Goal: Task Accomplishment & Management: Manage account settings

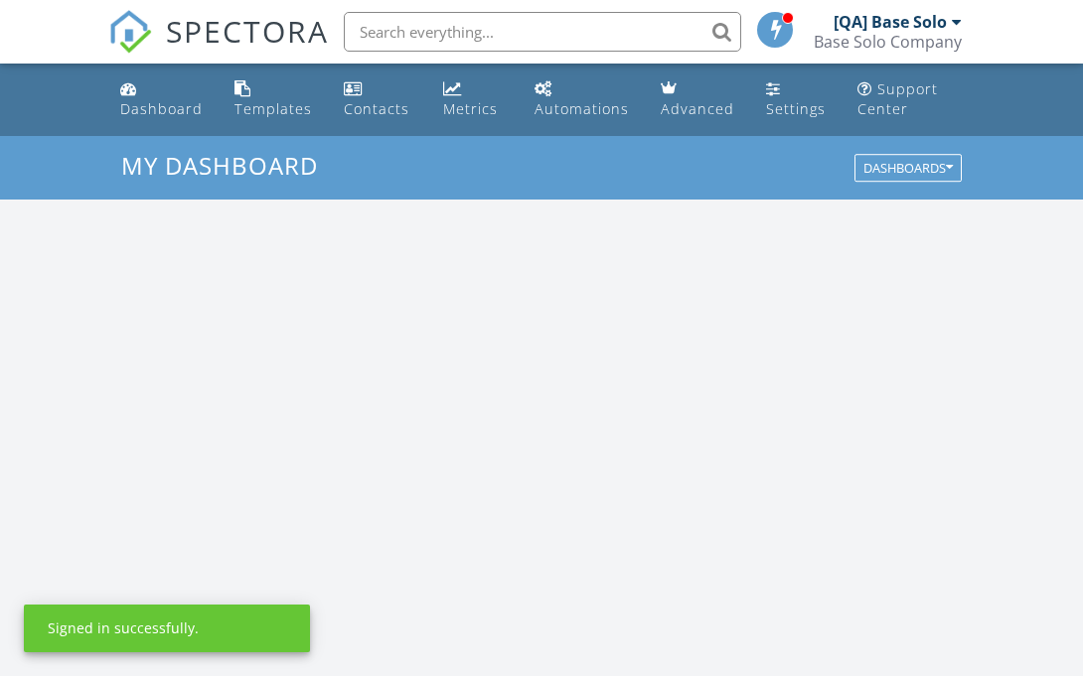
scroll to position [1809, 1084]
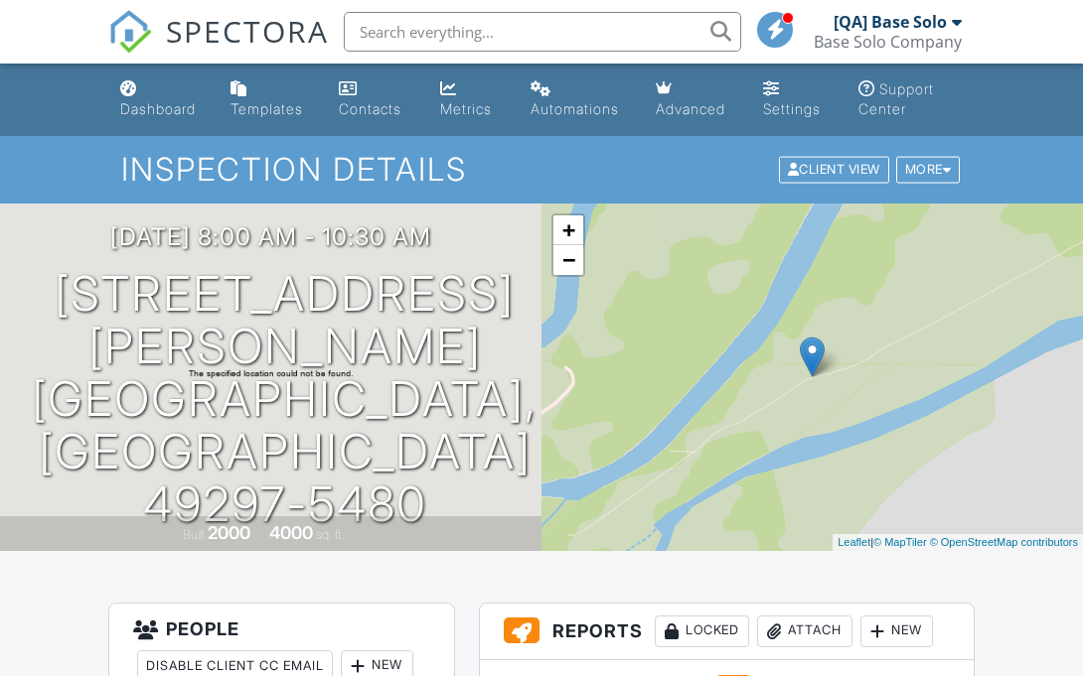
scroll to position [487, 0]
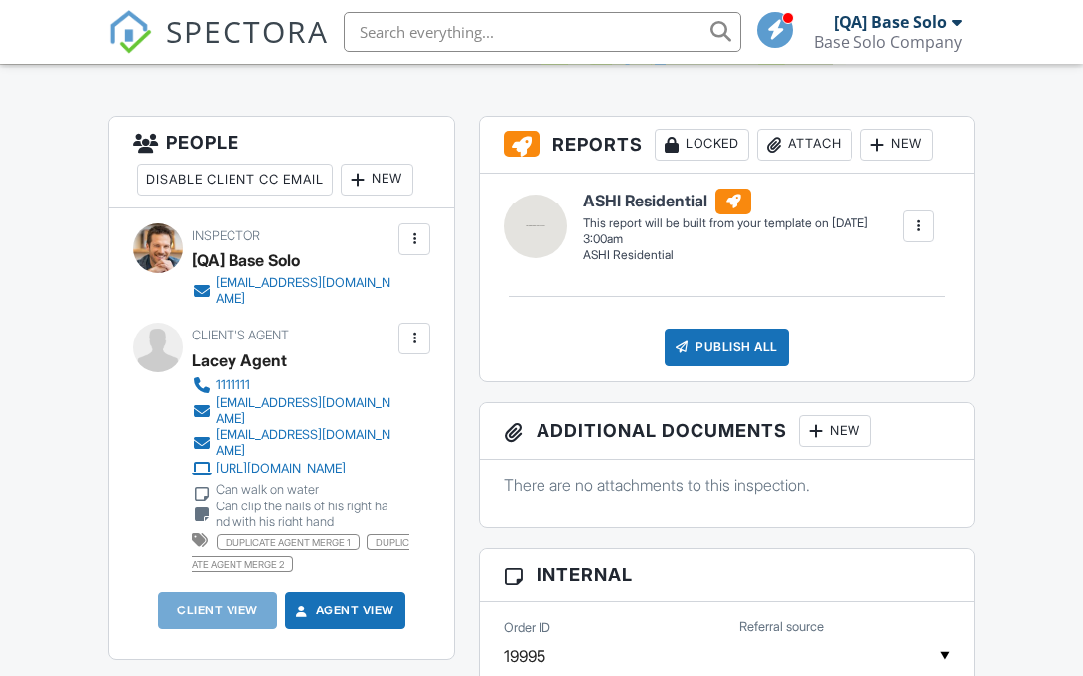
click at [414, 338] on div at bounding box center [414, 339] width 20 height 20
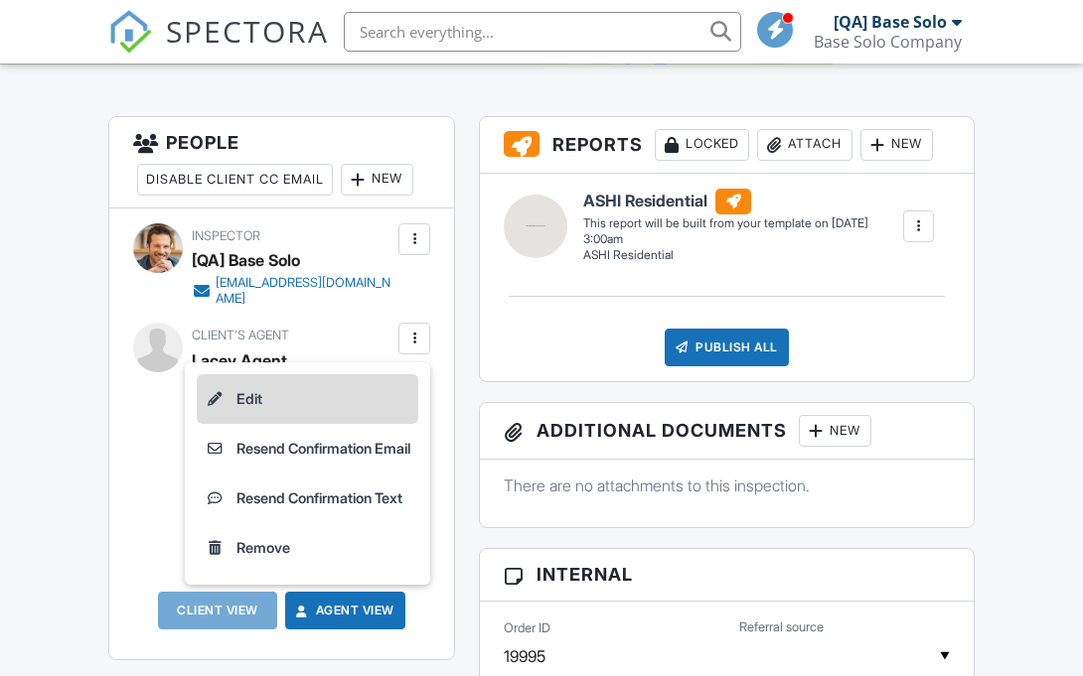
click at [301, 398] on li "Edit" at bounding box center [307, 399] width 221 height 50
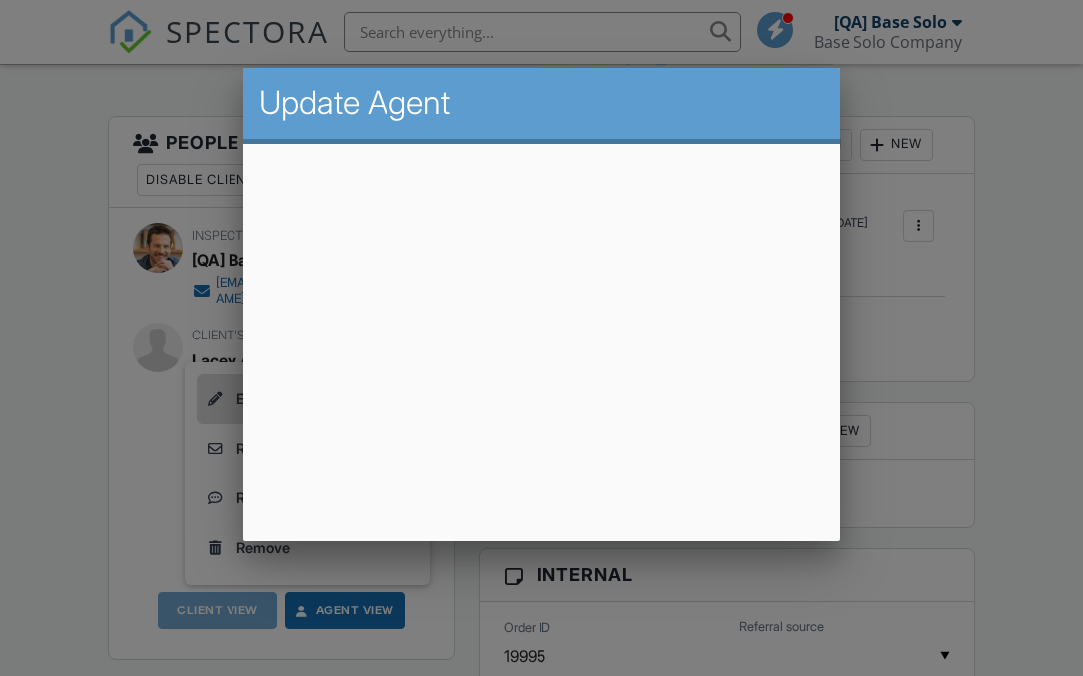
scroll to position [47, 0]
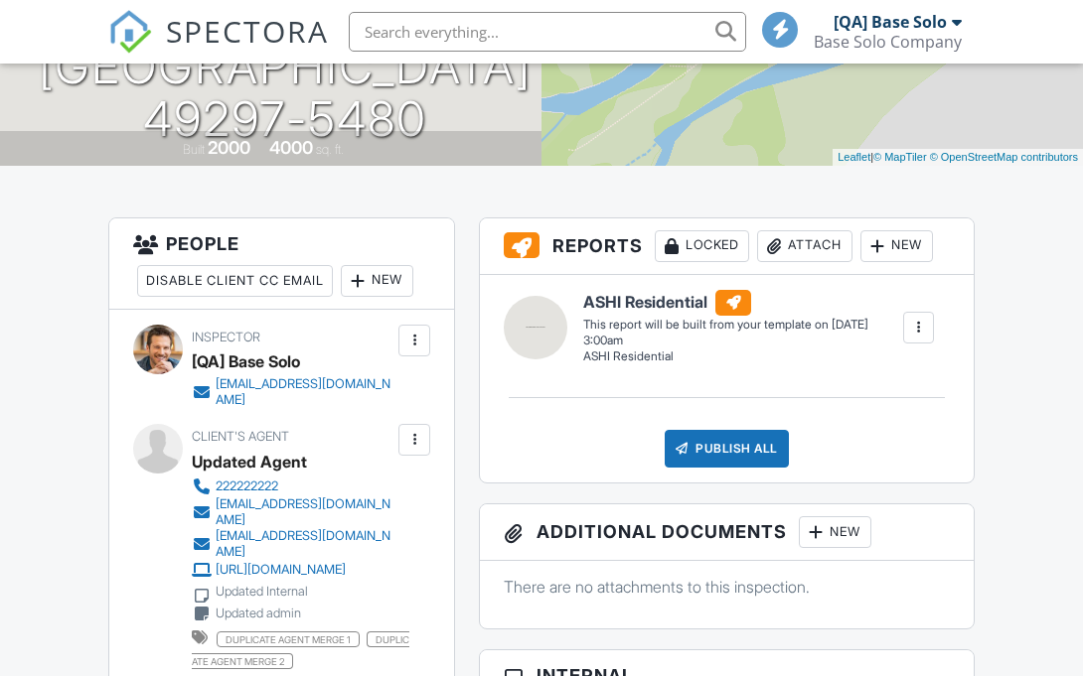
scroll to position [487, 0]
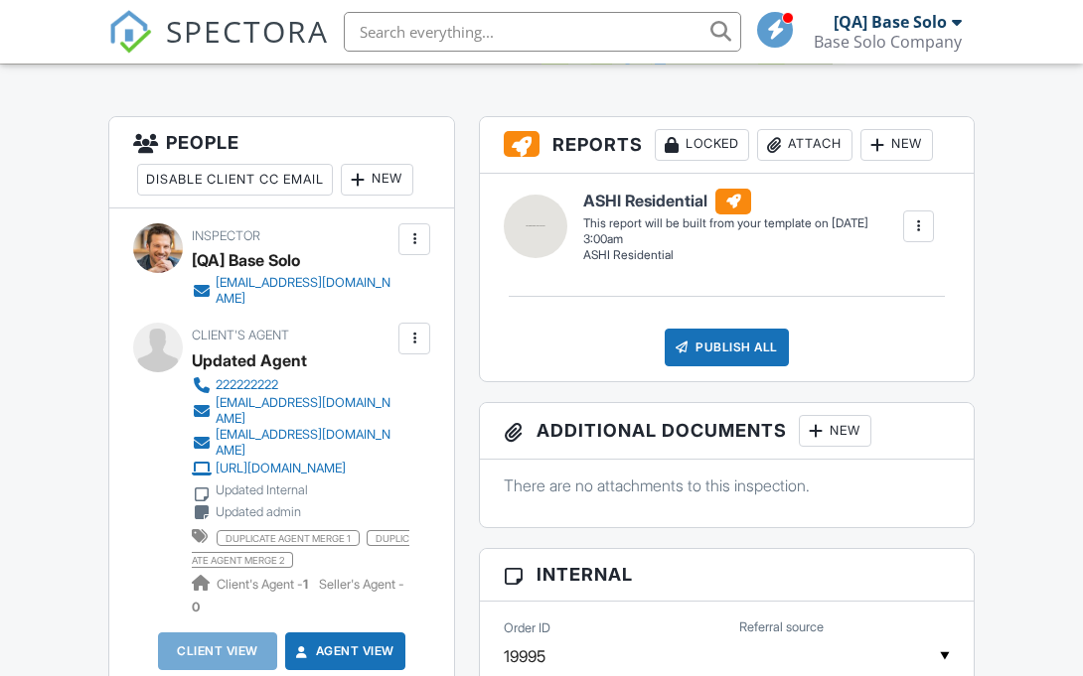
click at [414, 338] on div at bounding box center [414, 339] width 20 height 20
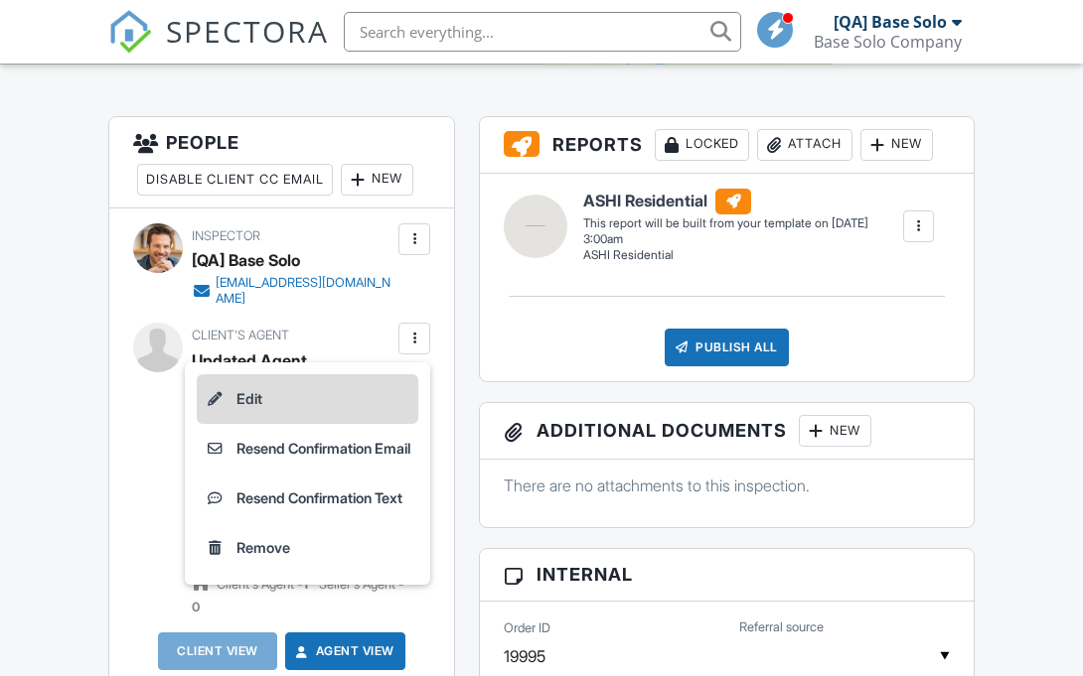
click at [301, 398] on li "Edit" at bounding box center [307, 399] width 221 height 50
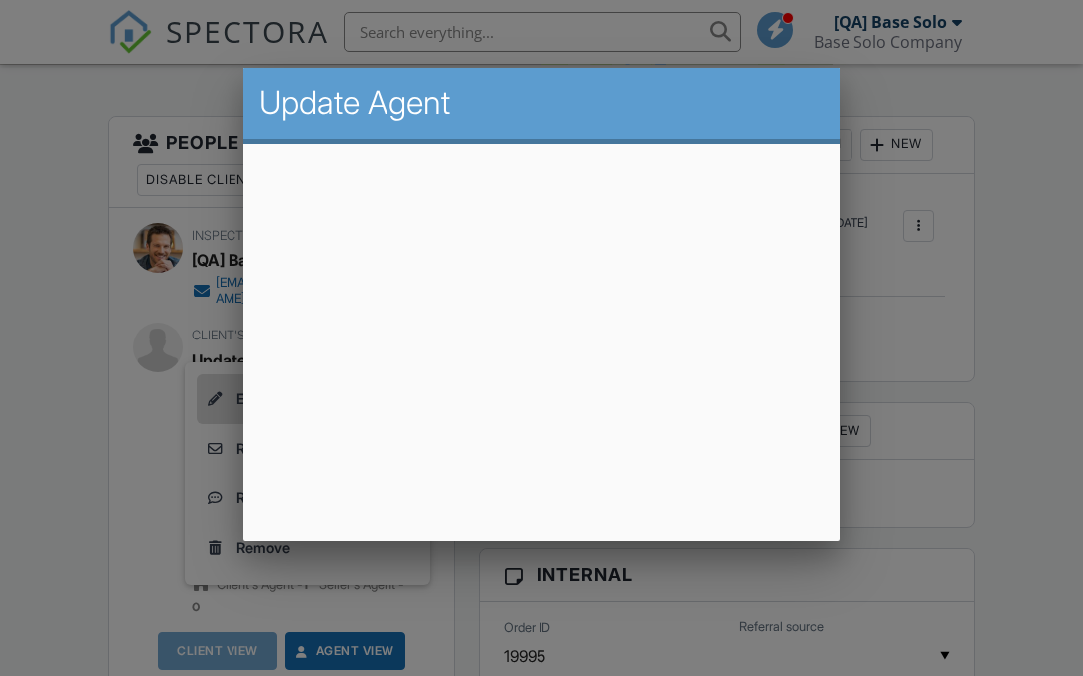
scroll to position [47, 0]
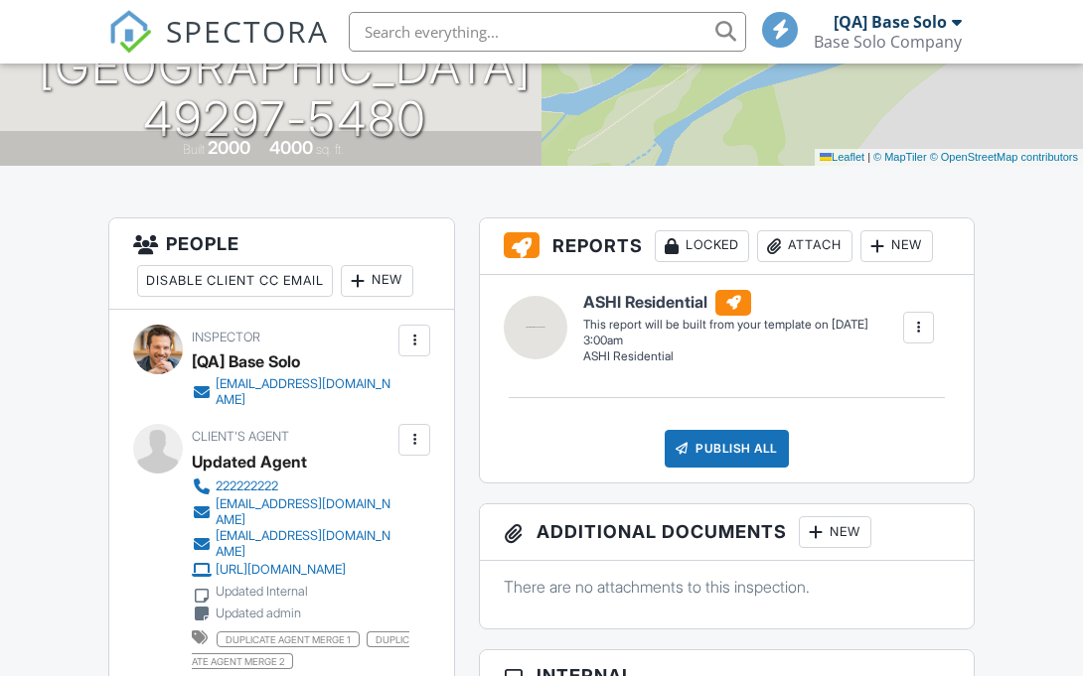
scroll to position [487, 0]
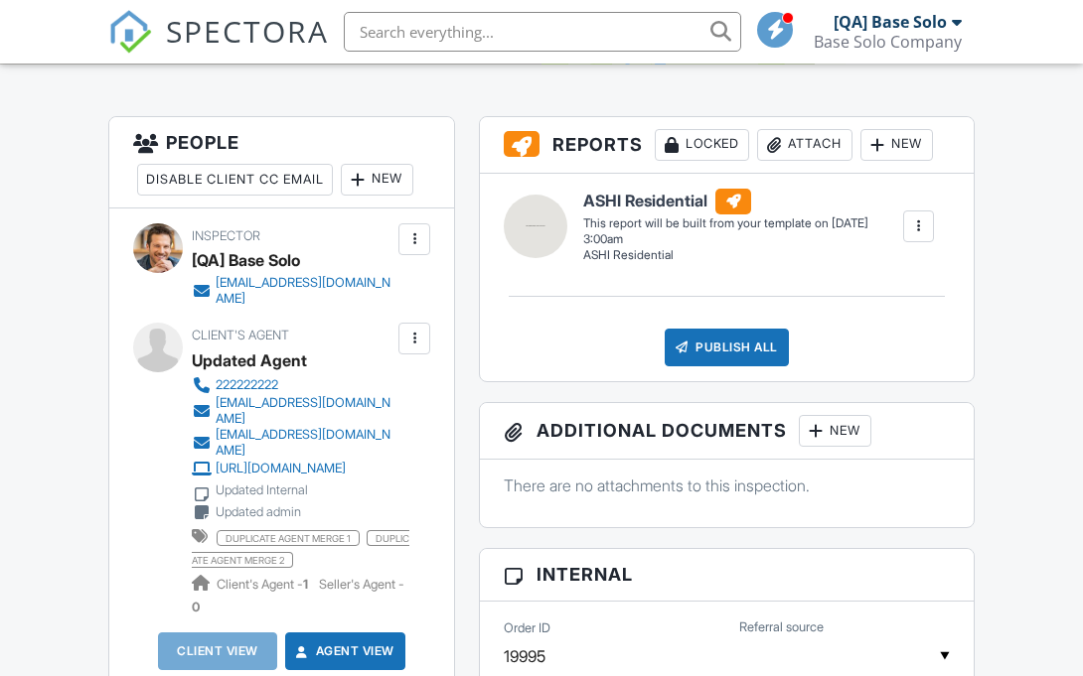
click at [414, 338] on div at bounding box center [414, 339] width 20 height 20
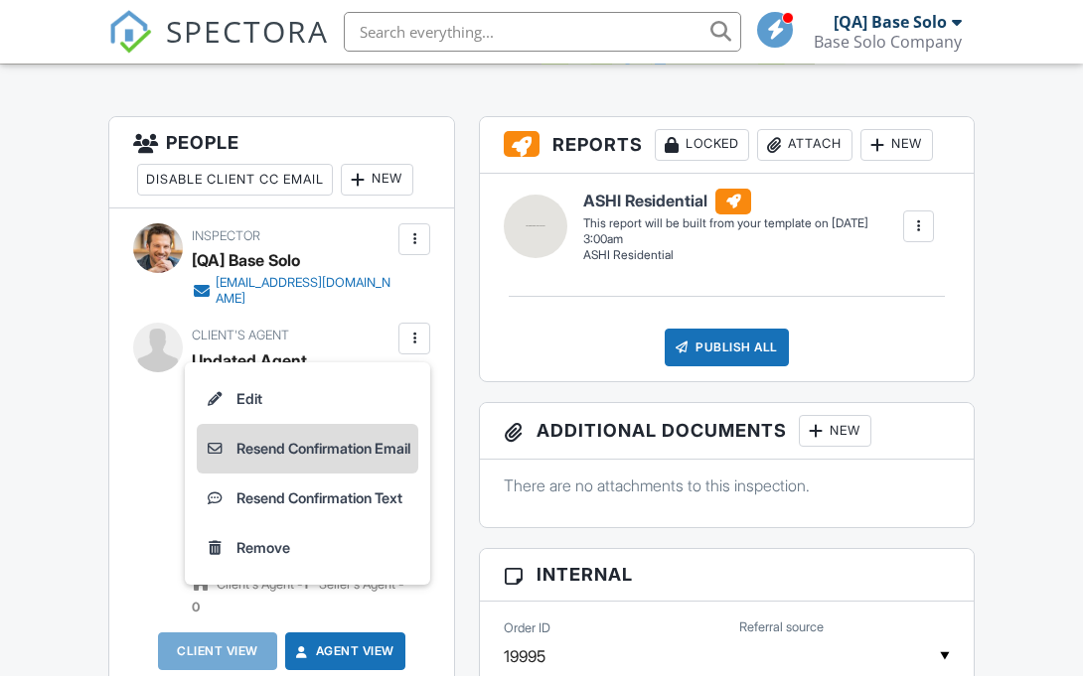
click at [301, 448] on li "Resend Confirmation Email" at bounding box center [307, 449] width 221 height 50
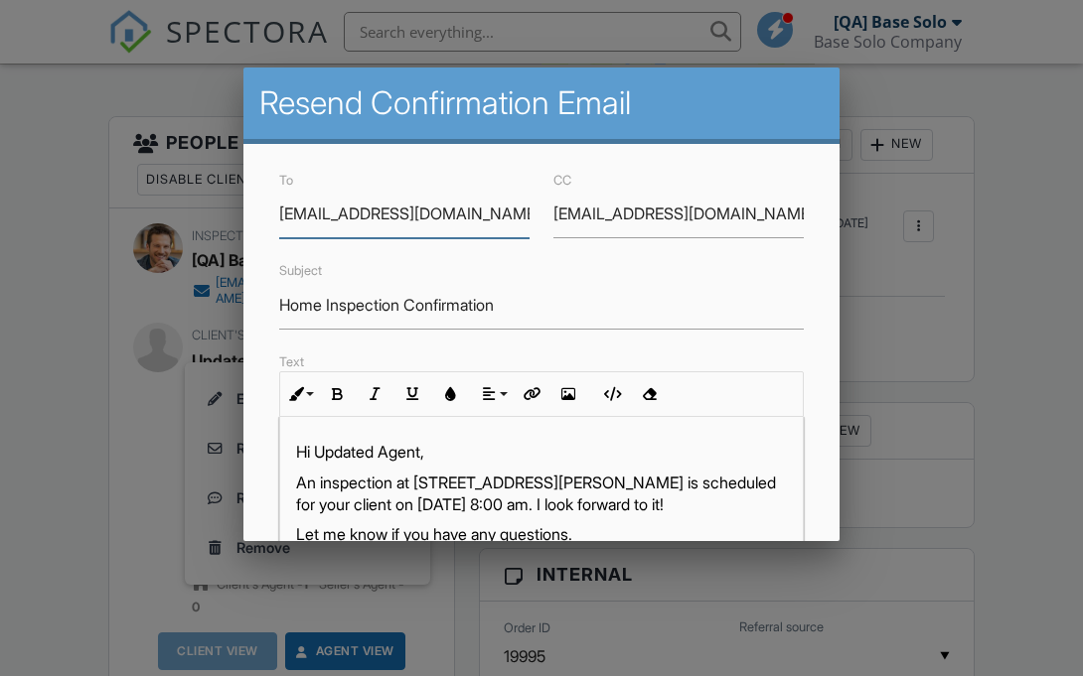
click at [677, 214] on input "updated@email.com" at bounding box center [678, 214] width 250 height 49
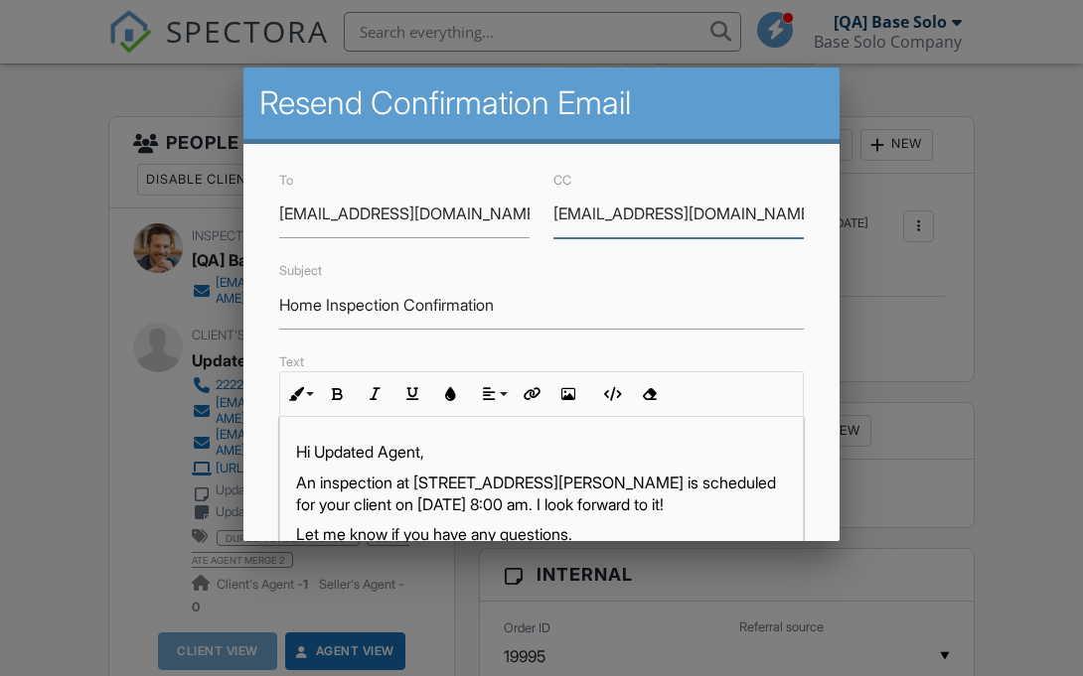
click at [677, 214] on input "updated@email.com" at bounding box center [678, 214] width 250 height 49
click at [541, 305] on input "Home Inspection Confirmation" at bounding box center [541, 305] width 524 height 49
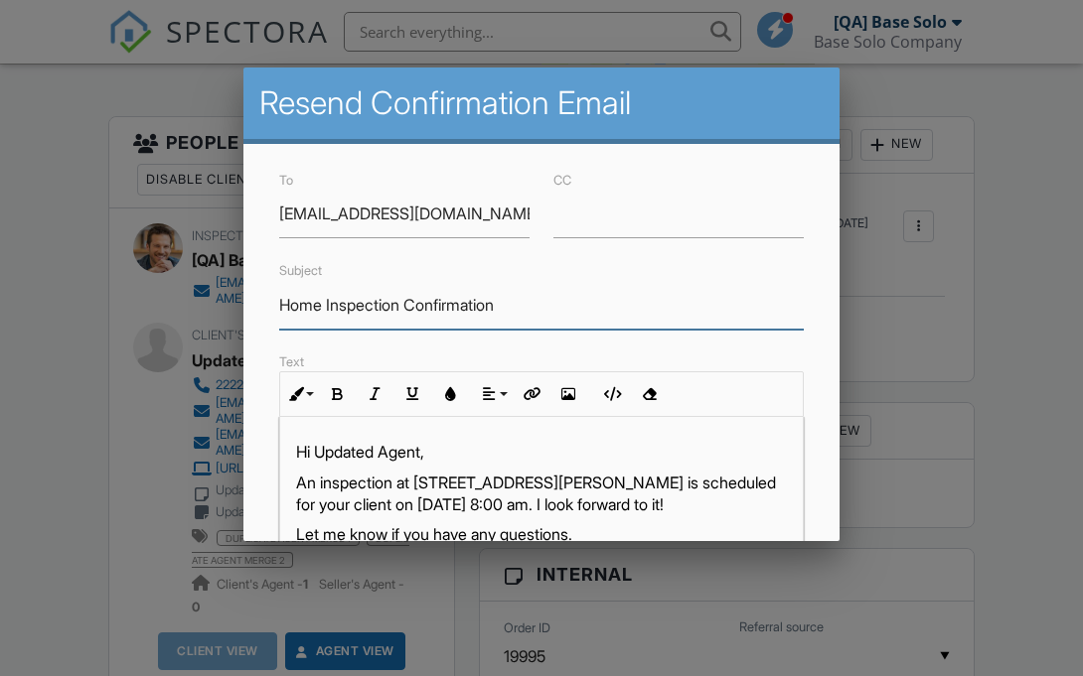
click at [541, 305] on input "Home Inspection Confirmation" at bounding box center [541, 305] width 524 height 49
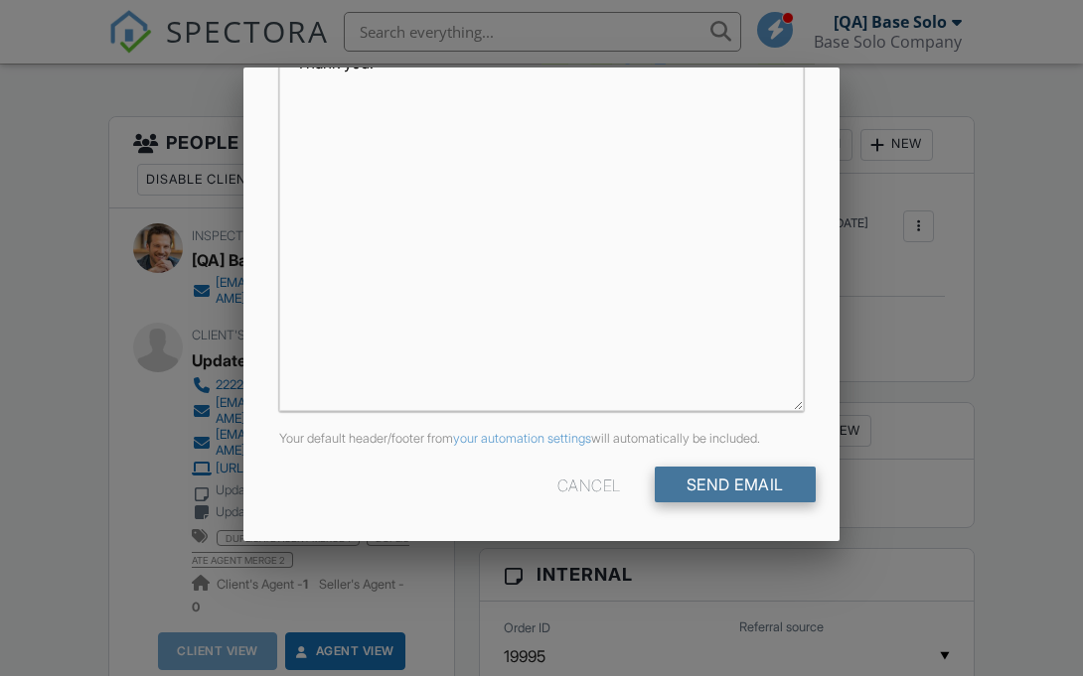
click at [733, 484] on input "Send Email" at bounding box center [734, 485] width 161 height 36
type input "Resend Confirmation Client's Agent"
click at [733, 484] on input "Send Email" at bounding box center [734, 485] width 161 height 36
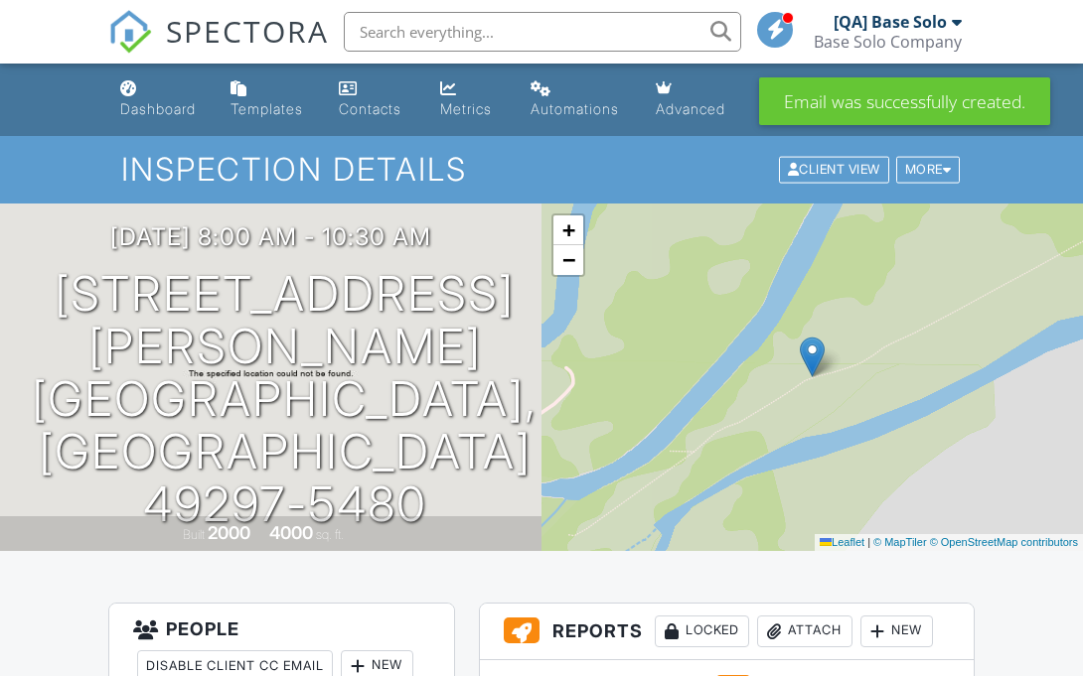
scroll to position [487, 0]
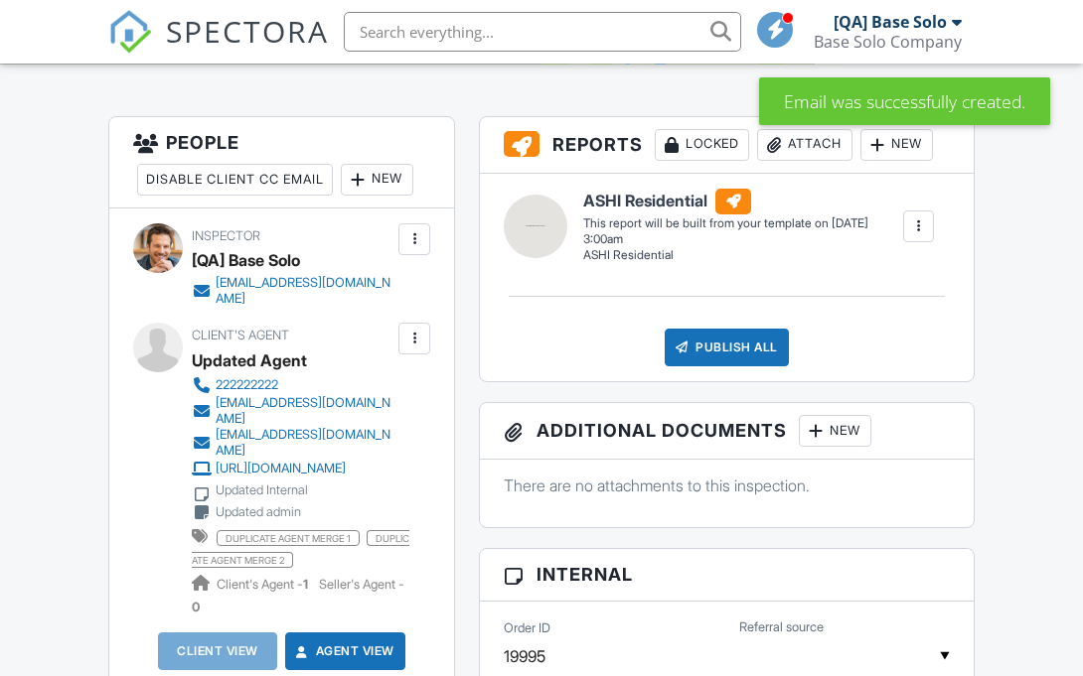
click at [414, 338] on div at bounding box center [414, 339] width 20 height 20
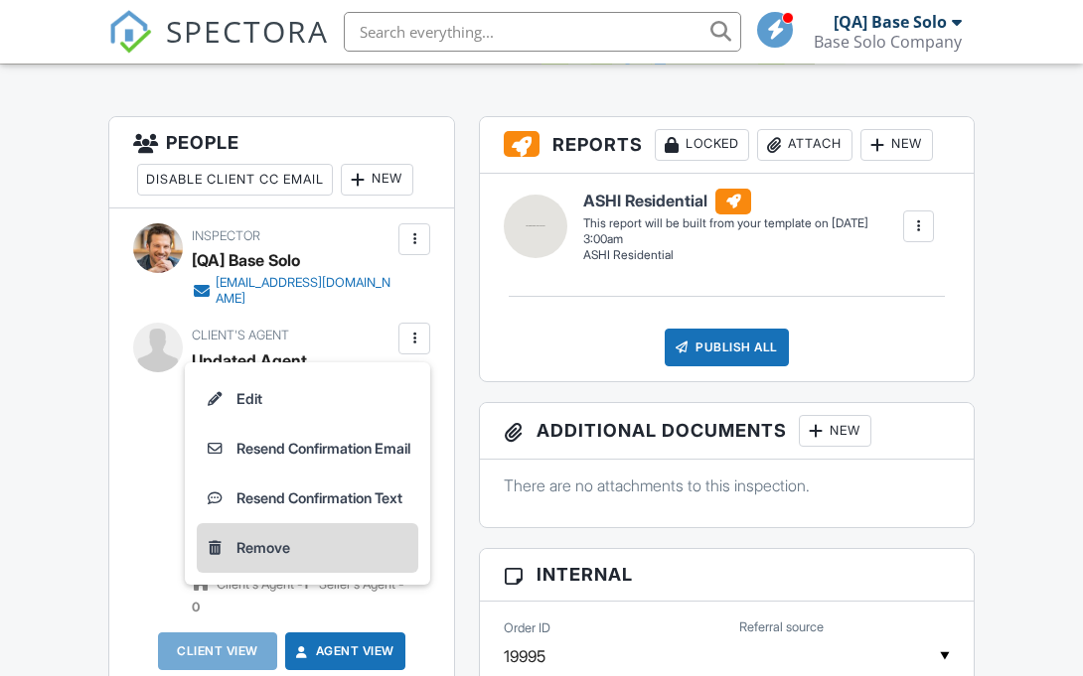
click at [301, 547] on li "Remove" at bounding box center [307, 548] width 221 height 50
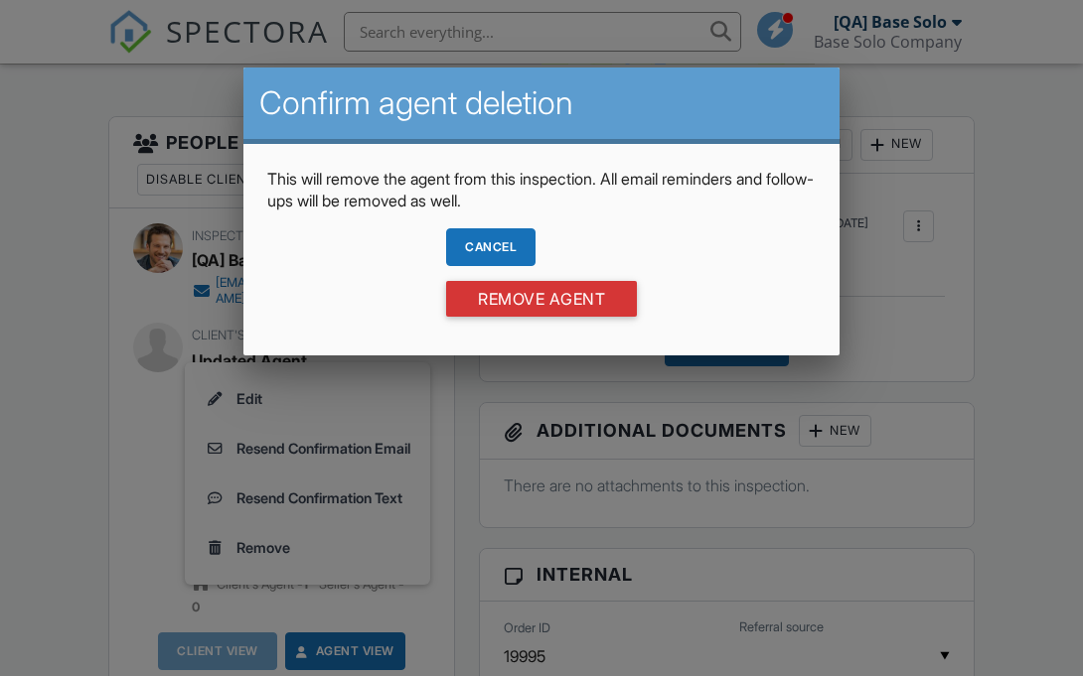
click at [489, 246] on div "Cancel" at bounding box center [490, 247] width 89 height 38
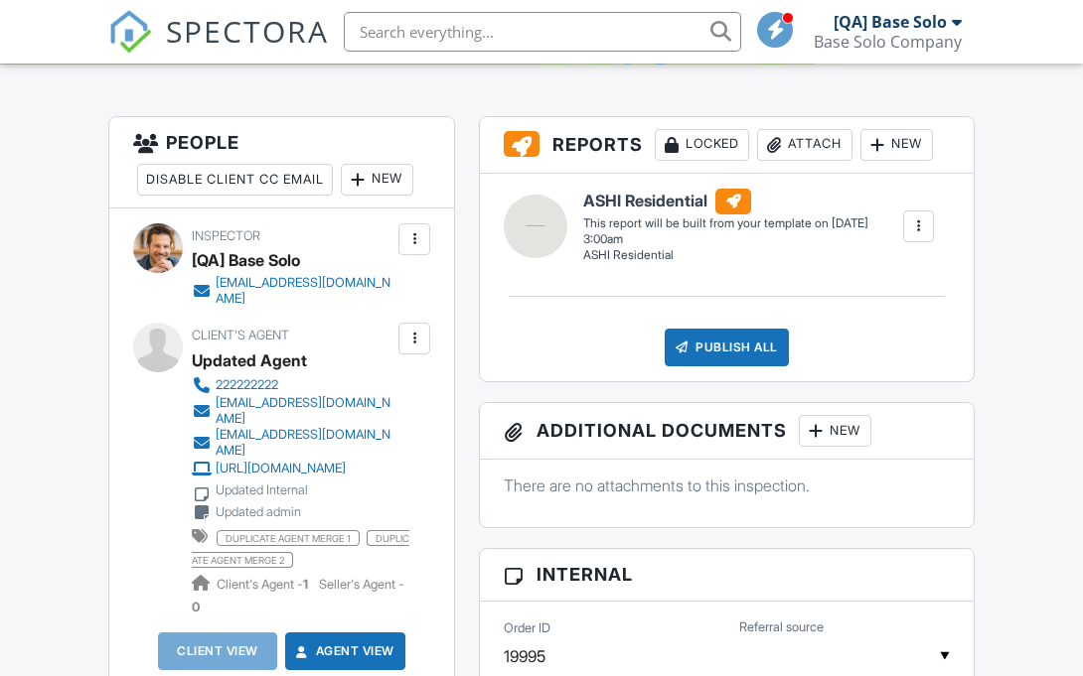
click at [414, 338] on div at bounding box center [414, 339] width 20 height 20
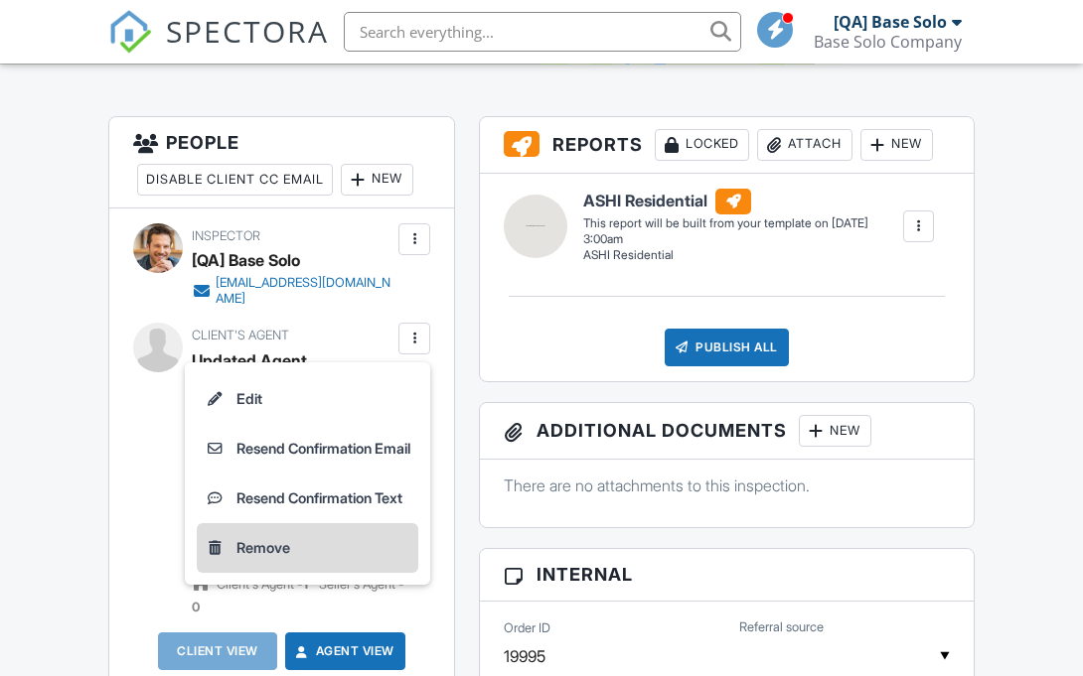
click at [301, 547] on li "Remove" at bounding box center [307, 548] width 221 height 50
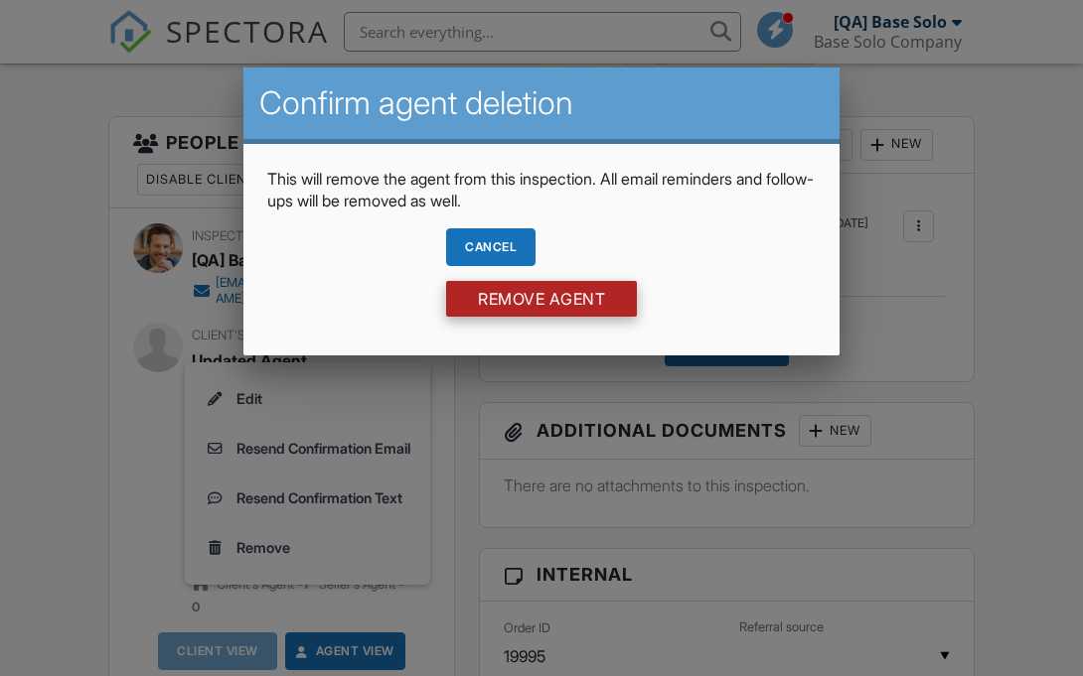
click at [541, 298] on input "Remove Agent" at bounding box center [541, 299] width 191 height 36
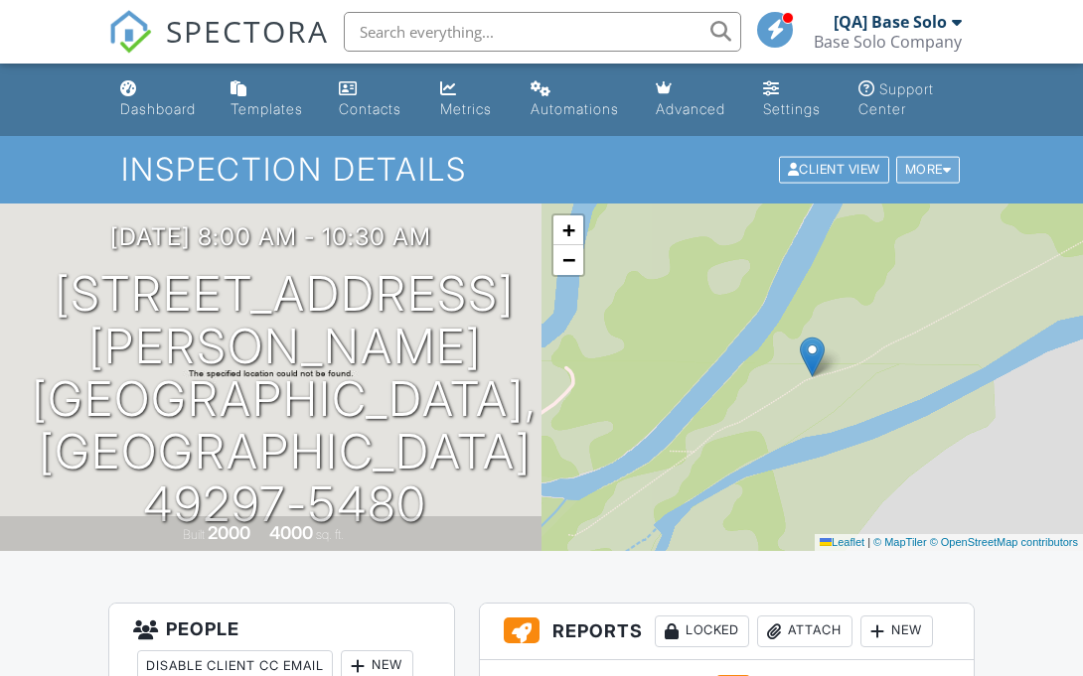
click at [925, 169] on div "More" at bounding box center [928, 170] width 65 height 27
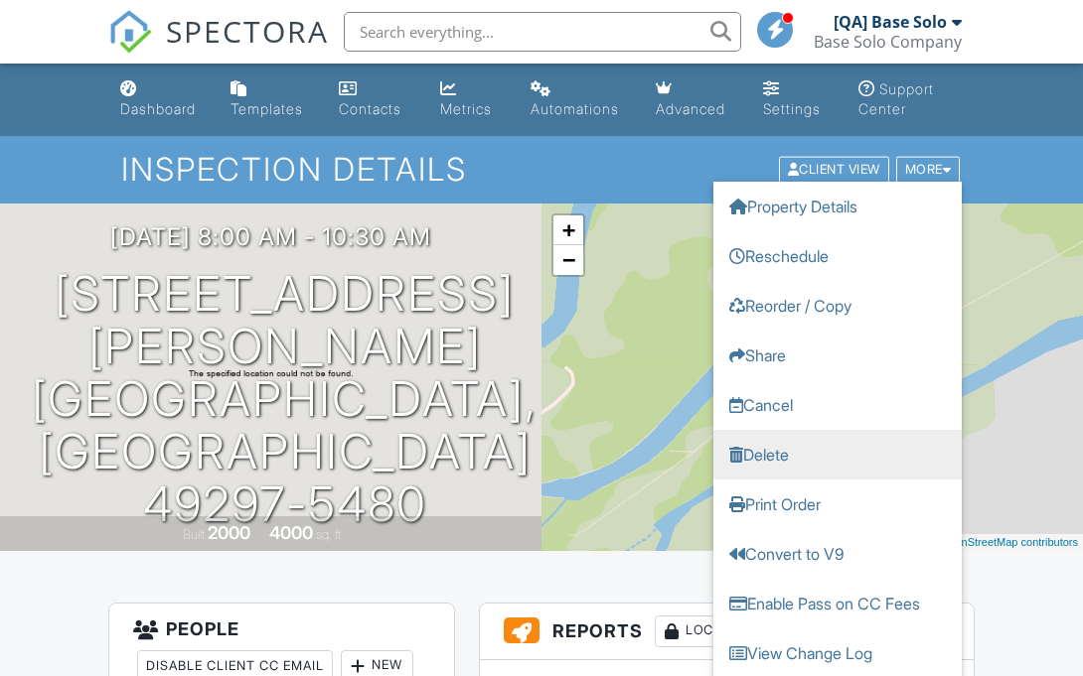
click at [837, 454] on link "Delete" at bounding box center [837, 455] width 248 height 50
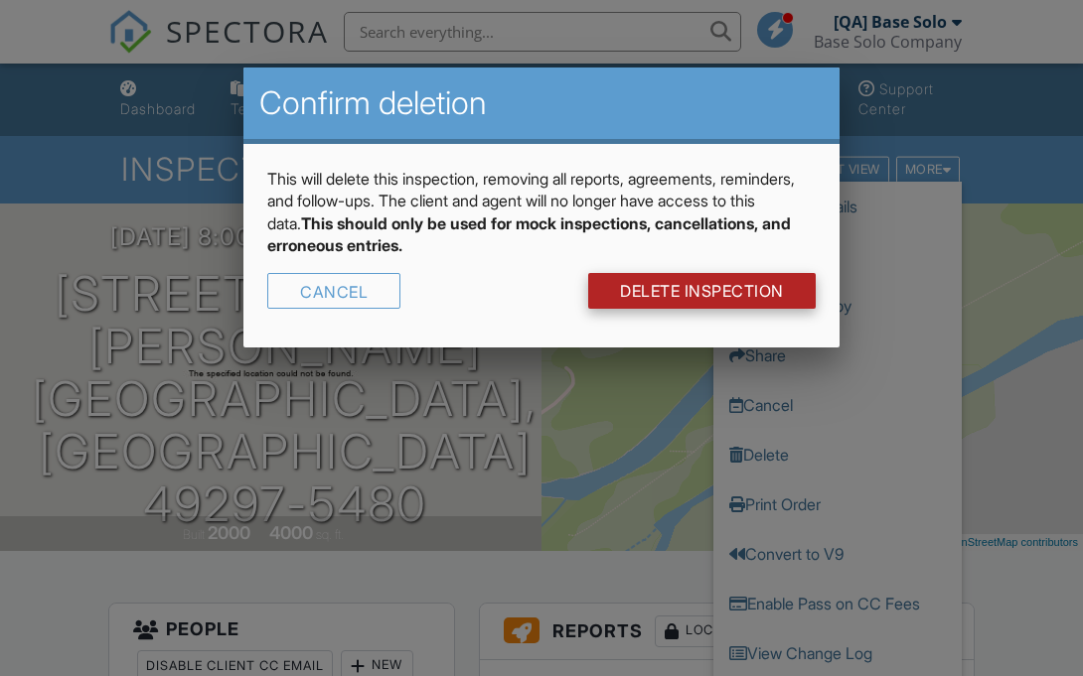
click at [699, 290] on link "DELETE Inspection" at bounding box center [701, 291] width 227 height 36
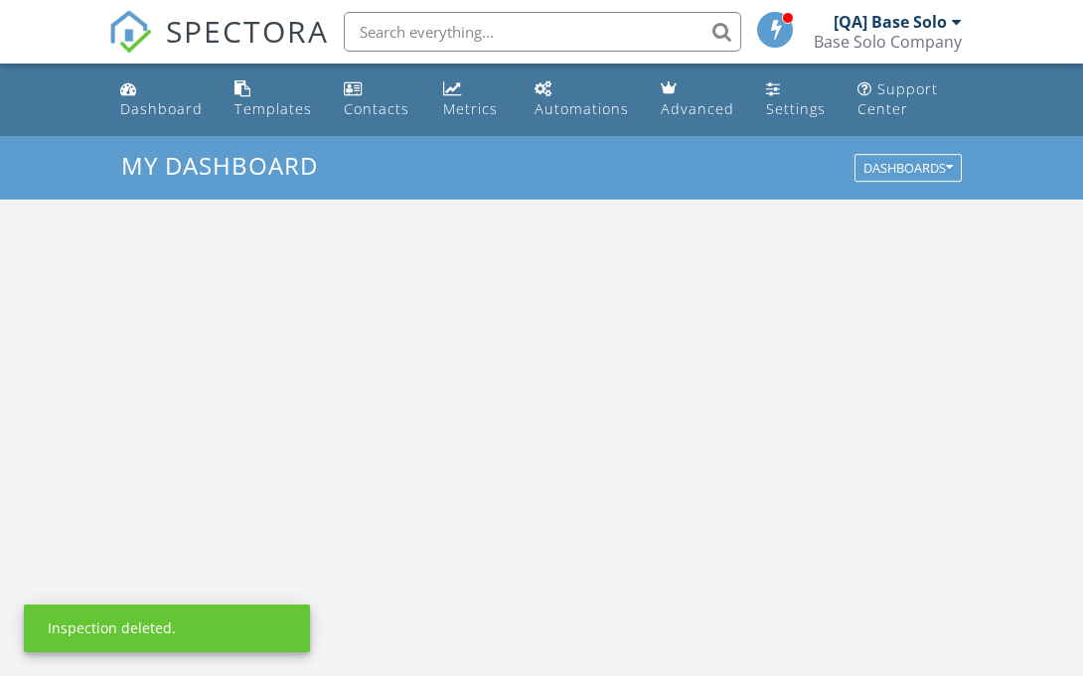
scroll to position [1809, 1084]
